Goal: Navigation & Orientation: Go to known website

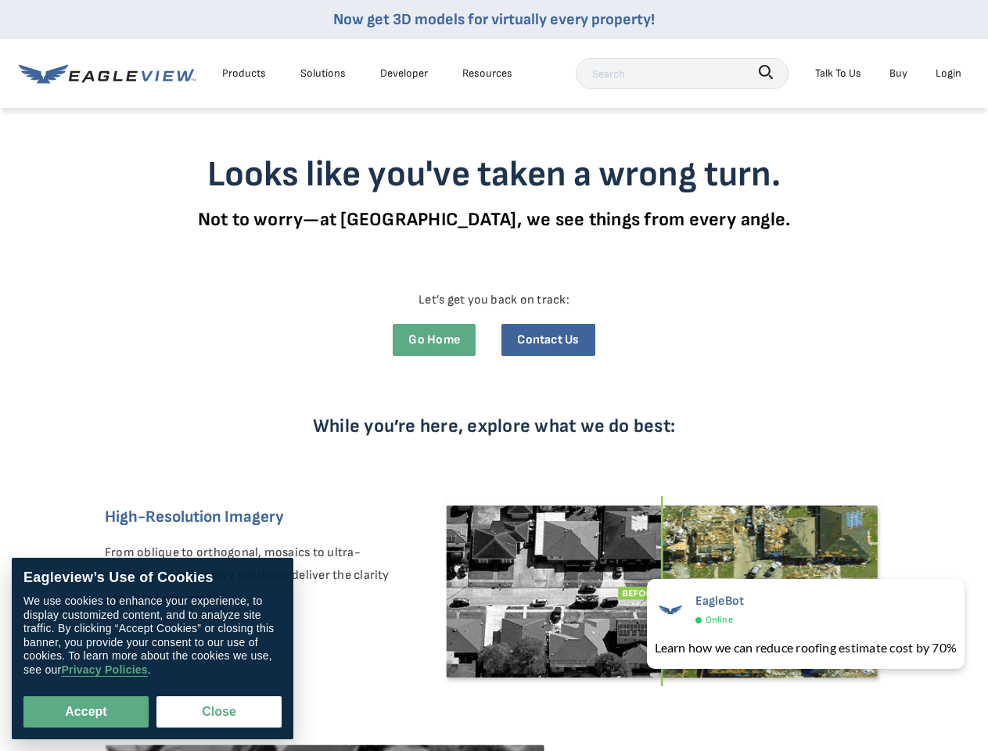
click at [493, 375] on div "While you’re here, explore what we do best: High-Resolution Imagery From obliqu…" at bounding box center [494, 667] width 837 height 598
click at [244, 73] on div "Products" at bounding box center [244, 73] width 44 height 20
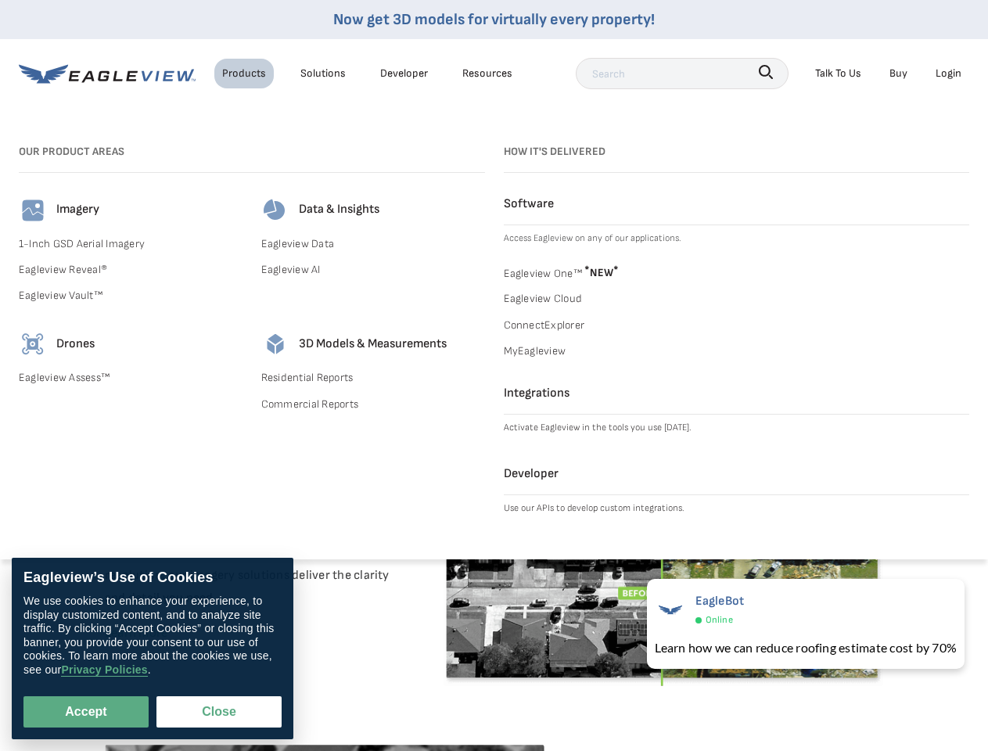
click at [323, 73] on div "Solutions" at bounding box center [322, 73] width 45 height 20
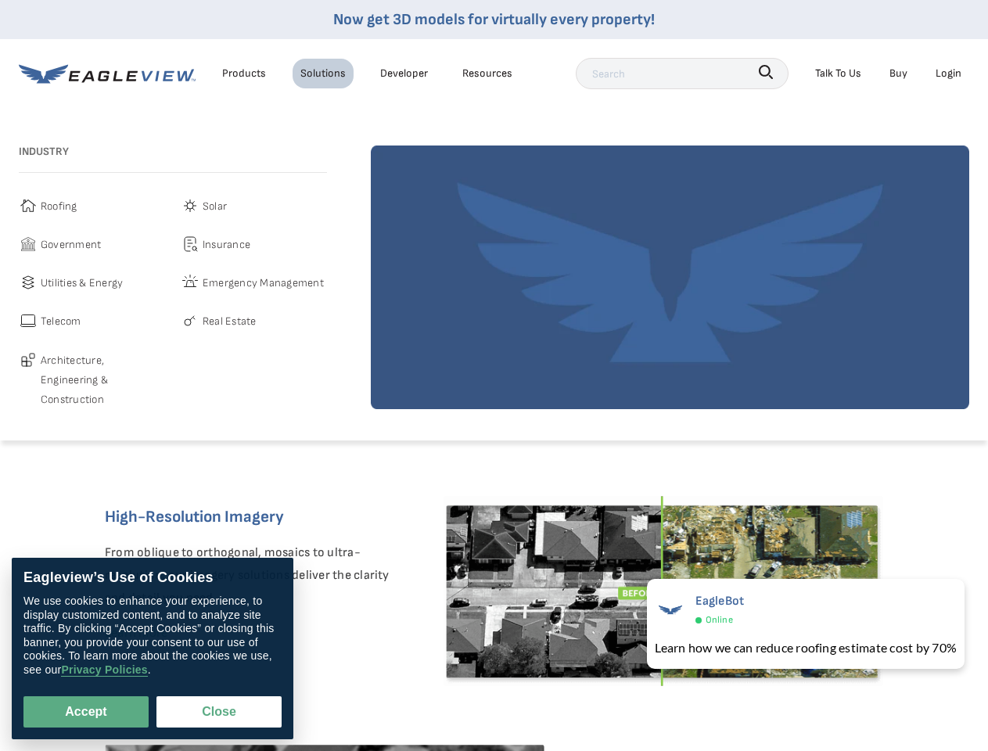
click at [487, 73] on div "Resources" at bounding box center [487, 73] width 50 height 20
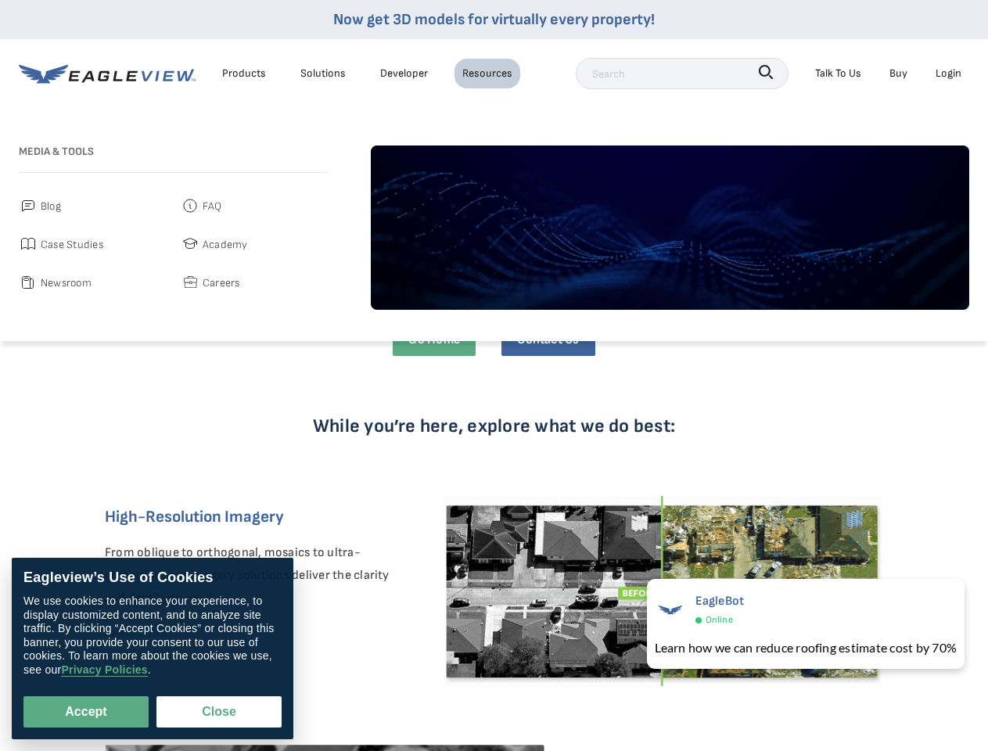
click at [766, 72] on icon "button" at bounding box center [766, 72] width 14 height 14
click at [838, 73] on div "Talk To Us" at bounding box center [838, 73] width 46 height 20
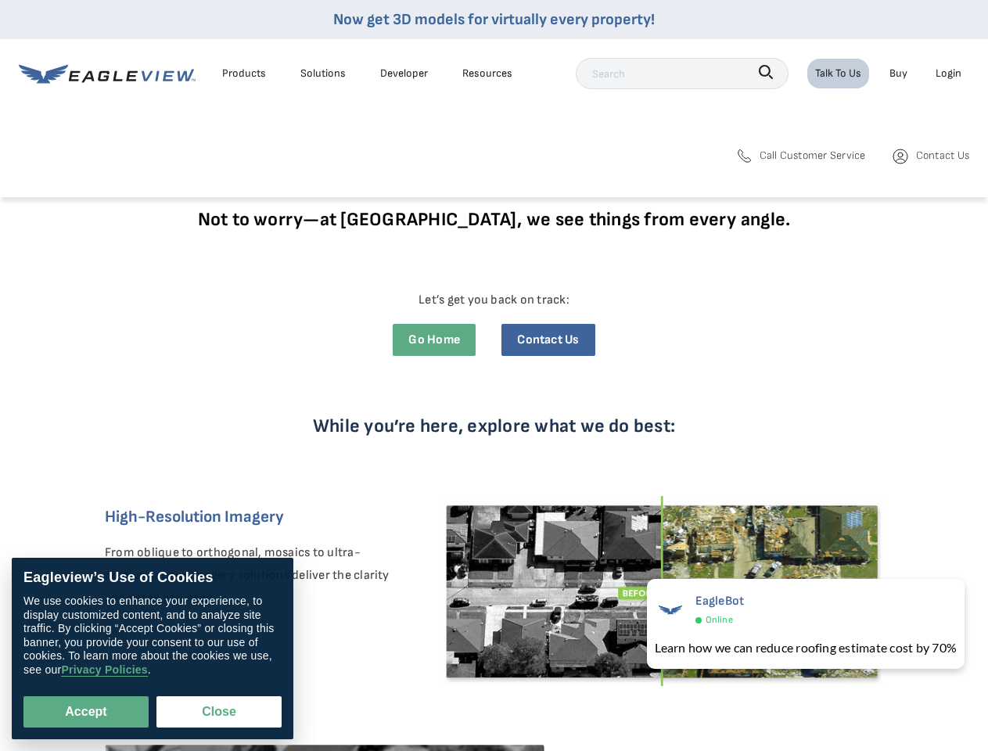
click at [948, 73] on div "Login" at bounding box center [948, 73] width 26 height 20
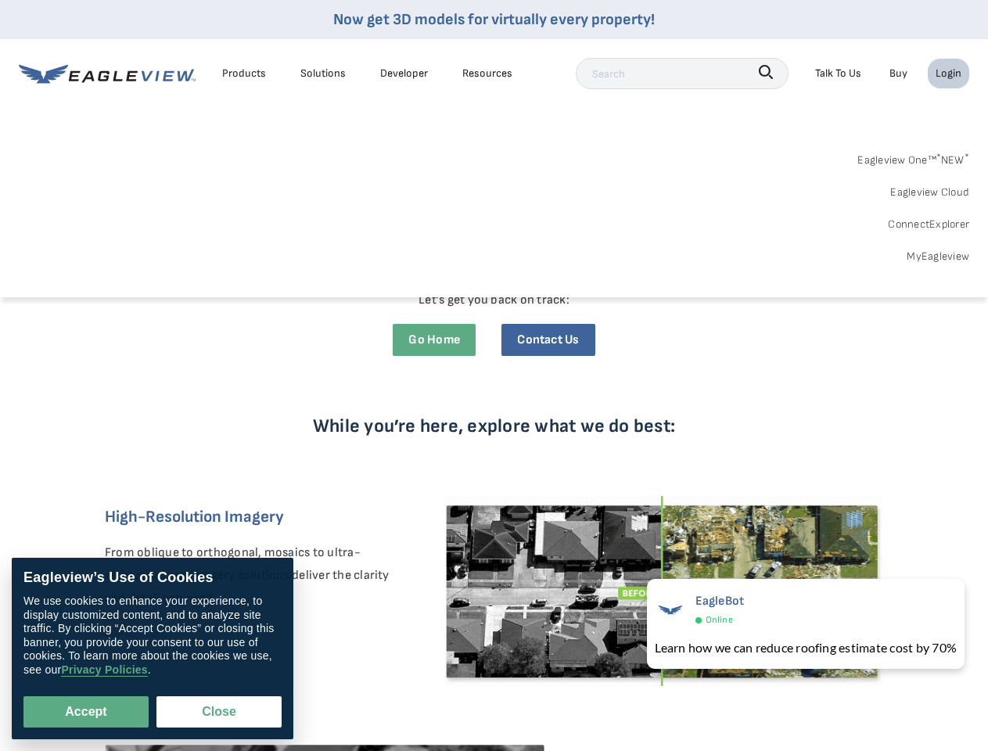
click at [86, 712] on button "Accept" at bounding box center [85, 711] width 125 height 31
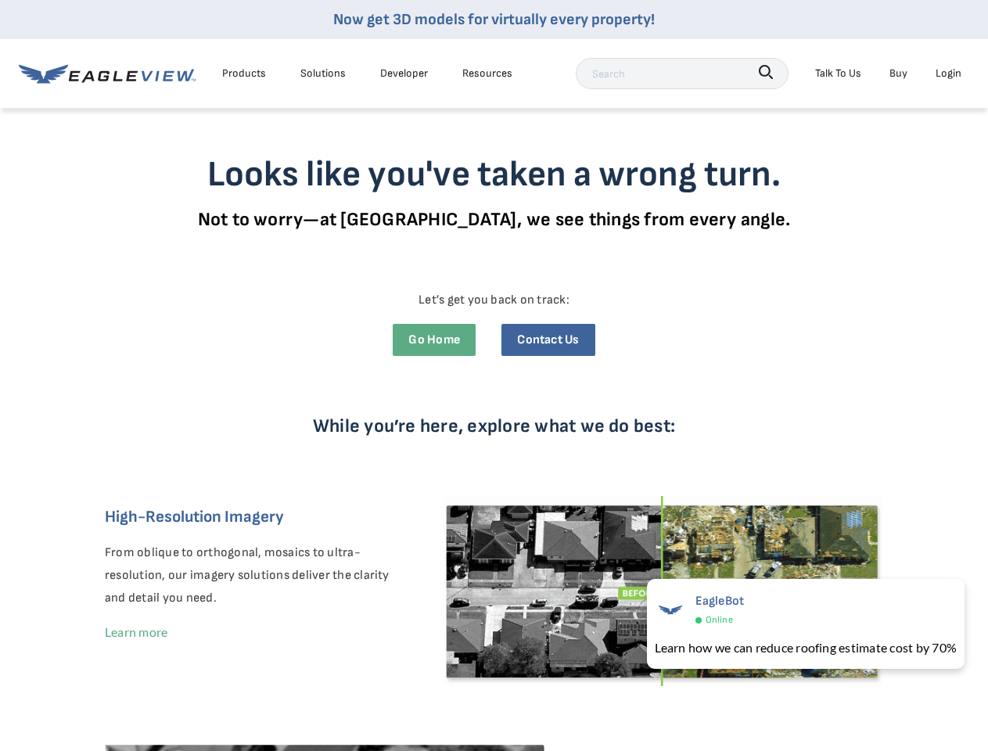
click at [219, 712] on button "Close" at bounding box center [215, 709] width 119 height 30
checkbox input "false"
click at [802, 623] on div "EagleBot Online" at bounding box center [806, 609] width 302 height 38
